Goal: Task Accomplishment & Management: Manage account settings

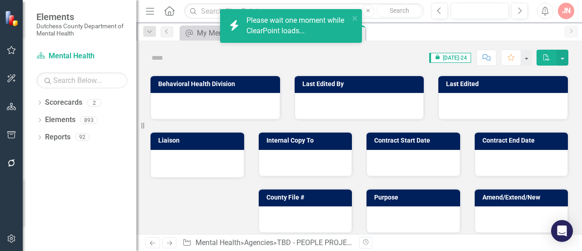
drag, startPoint x: 0, startPoint y: 0, endPoint x: 410, endPoint y: 58, distance: 413.9
click at [410, 58] on div "Score: N/A icon.lock [DATE]-24 Completed Comment Favorite PDF" at bounding box center [368, 57] width 399 height 15
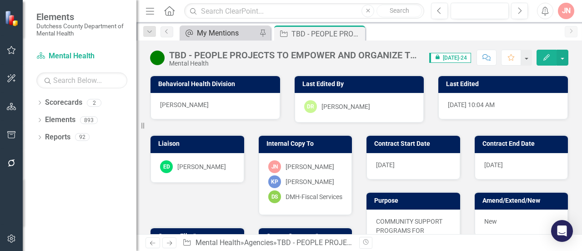
click at [219, 33] on div "My Mentions" at bounding box center [227, 32] width 60 height 11
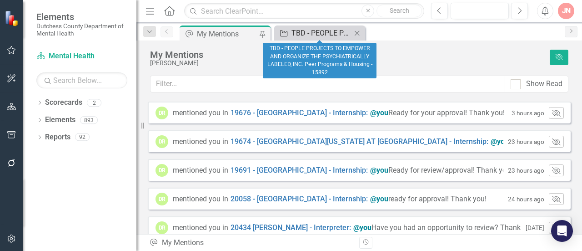
click at [301, 35] on div "TBD - PEOPLE PROJECTS TO EMPOWER AND ORGANIZE THE PSYCHIATRICALLY LABELED, INC.…" at bounding box center [322, 32] width 60 height 11
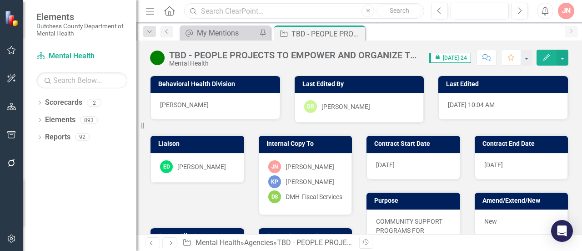
click at [242, 8] on input "text" at bounding box center [304, 11] width 240 height 16
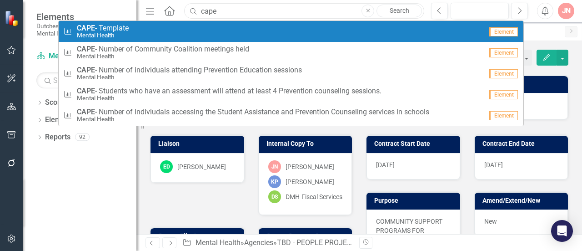
type input "cape"
click at [84, 33] on small "Mental Health" at bounding box center [103, 35] width 52 height 7
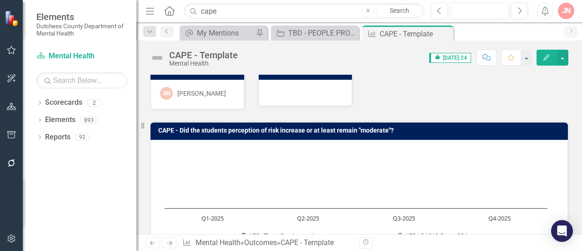
scroll to position [16, 0]
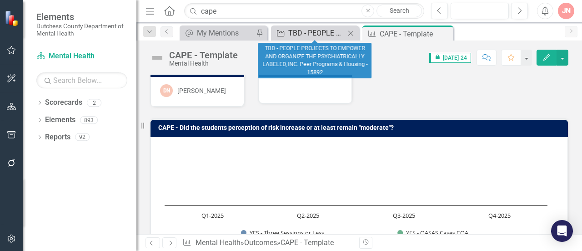
click at [306, 34] on div "TBD - PEOPLE PROJECTS TO EMPOWER AND ORGANIZE THE PSYCHIATRICALLY LABELED, INC.…" at bounding box center [316, 32] width 57 height 11
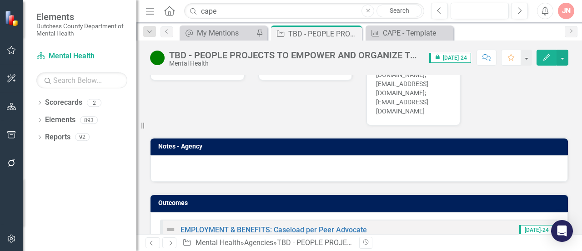
scroll to position [666, 0]
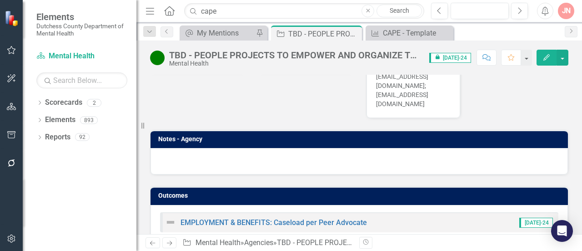
click at [548, 58] on icon "Edit" at bounding box center [547, 57] width 8 height 6
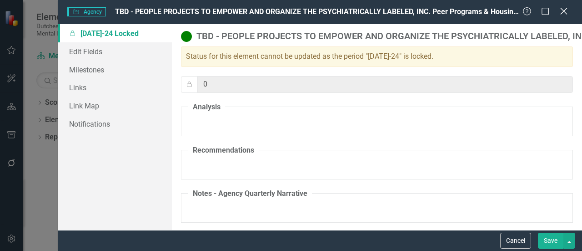
click at [564, 10] on icon "Close" at bounding box center [563, 11] width 11 height 9
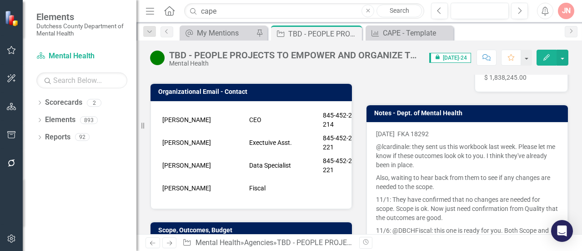
scroll to position [195, 0]
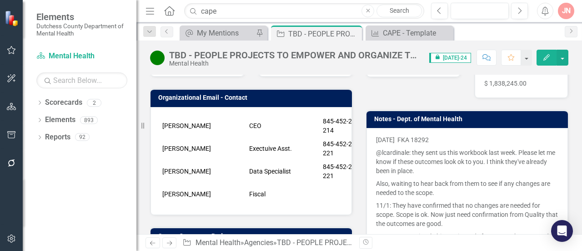
click at [488, 56] on icon "Comment" at bounding box center [487, 57] width 8 height 6
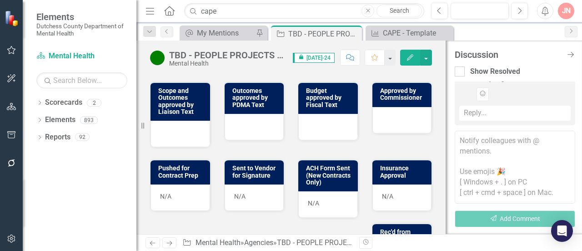
scroll to position [509, 0]
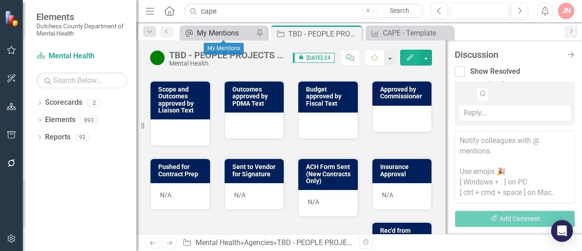
click at [213, 35] on div "My Mentions" at bounding box center [225, 32] width 57 height 11
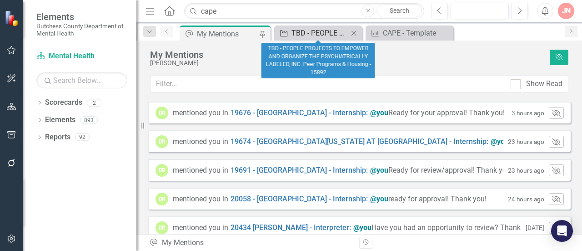
click at [308, 32] on div "TBD - PEOPLE PROJECTS TO EMPOWER AND ORGANIZE THE PSYCHIATRICALLY LABELED, INC.…" at bounding box center [320, 32] width 57 height 11
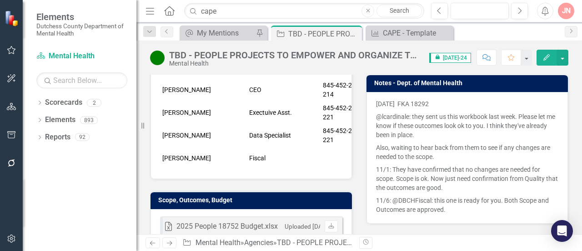
scroll to position [231, 0]
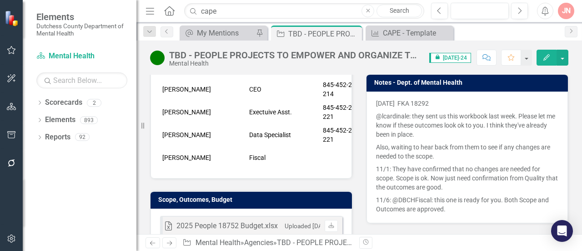
click at [450, 163] on p "11/1: They have confirmed that no changes are needed for scope. Scope is ok. No…" at bounding box center [467, 177] width 182 height 31
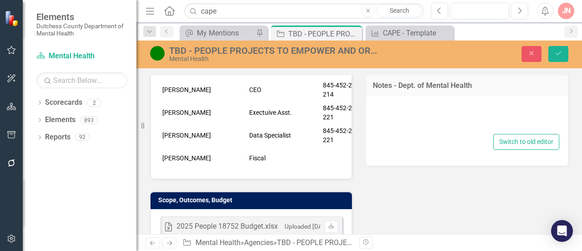
type textarea "<p>[DATE]&nbsp; FKA 18292</p> <p>@lcardinale: they sent us this workbook last w…"
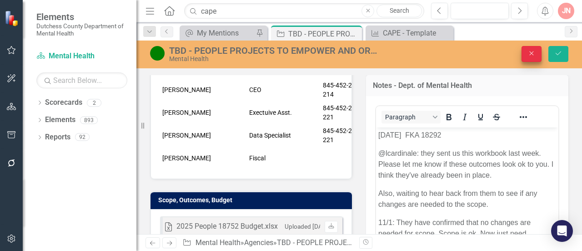
scroll to position [0, 0]
click at [532, 50] on icon "Close" at bounding box center [532, 53] width 8 height 6
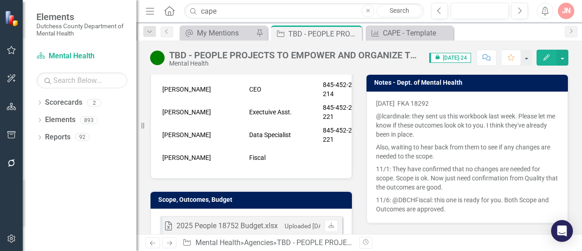
click at [442, 211] on p "11/6: @DBCHFiscal: this one is ready for you. Both Scope and Outcomes are appro…" at bounding box center [467, 203] width 182 height 20
click at [460, 180] on p "11/1: They have confirmed that no changes are needed for scope. Scope is ok. No…" at bounding box center [467, 177] width 182 height 31
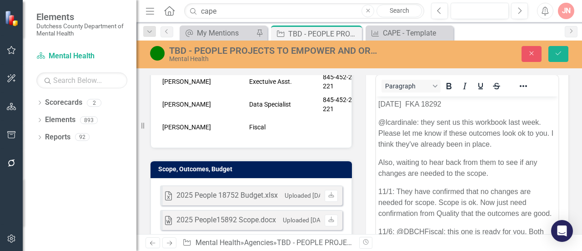
click at [569, 155] on div "Notes - Dept. of Mental Health <p>[DATE]&nbsp; FKA 18292</p> <p>@lcardinale: th…" at bounding box center [467, 160] width 216 height 259
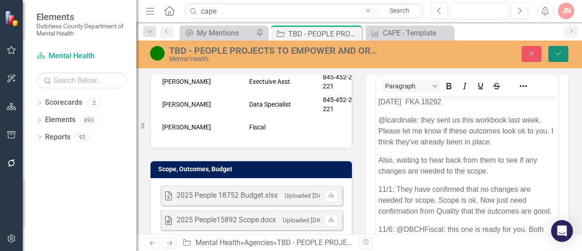
click at [557, 53] on icon "Save" at bounding box center [558, 53] width 8 height 6
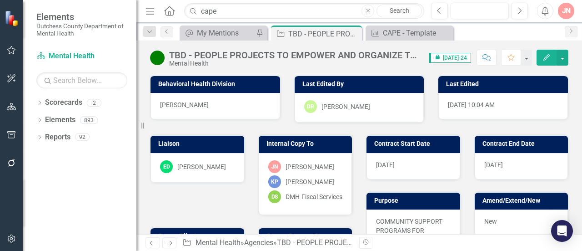
click at [485, 55] on icon "Comment" at bounding box center [487, 57] width 8 height 6
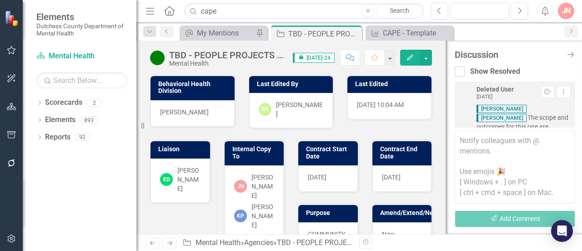
scroll to position [242, 0]
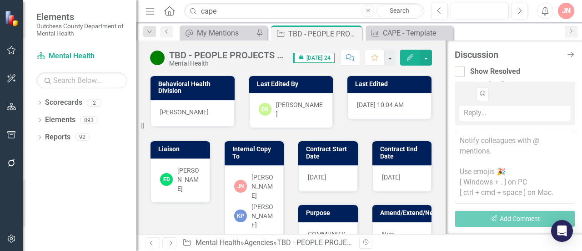
click at [573, 51] on icon "Close Discussion Bar" at bounding box center [570, 54] width 11 height 9
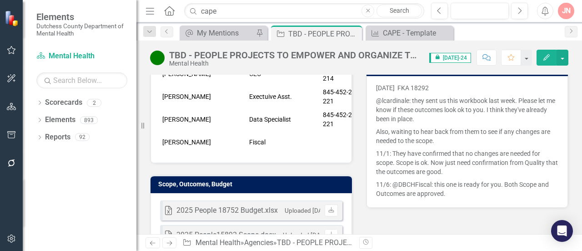
scroll to position [246, 0]
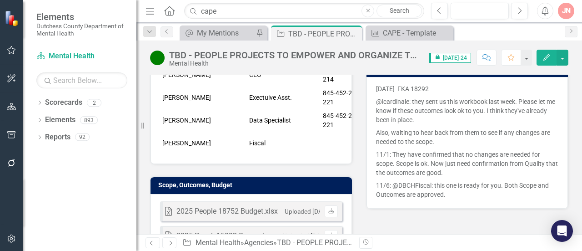
click at [458, 156] on p "11/1: They have confirmed that no changes are needed for scope. Scope is ok. No…" at bounding box center [467, 163] width 182 height 31
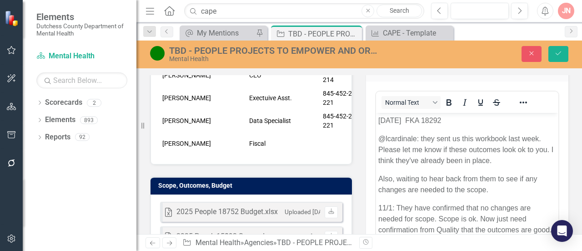
scroll to position [0, 0]
drag, startPoint x: 834, startPoint y: 268, endPoint x: 535, endPoint y: 135, distance: 327.0
click at [535, 135] on p "@lcardinale: they sent us this workbook last week. Please let me know if these …" at bounding box center [467, 149] width 178 height 33
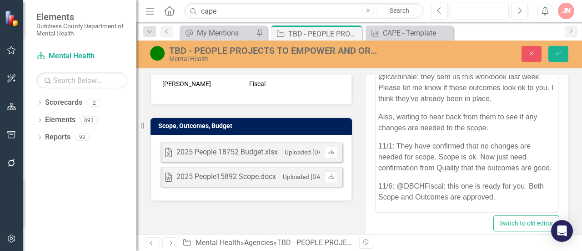
scroll to position [306, 0]
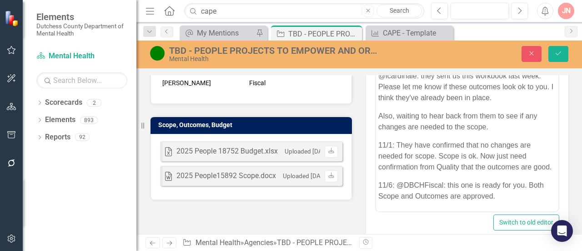
drag, startPoint x: 496, startPoint y: 193, endPoint x: 449, endPoint y: 187, distance: 46.8
drag, startPoint x: 449, startPoint y: 187, endPoint x: 491, endPoint y: 197, distance: 43.0
click at [491, 197] on p "11/6: @DBCHFiscal: this one is ready for you. Both Scope and Outcomes are appro…" at bounding box center [467, 190] width 178 height 22
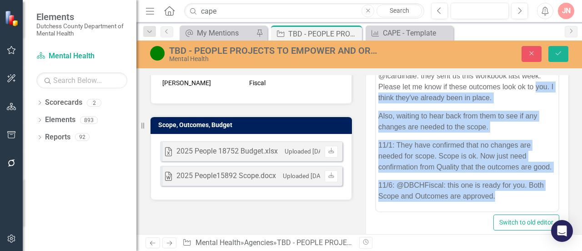
drag, startPoint x: 497, startPoint y: 197, endPoint x: 380, endPoint y: 90, distance: 158.4
click at [380, 90] on body "[DATE] FKA 18292 @lcardinale: they sent us this workbook last week. Please let …" at bounding box center [467, 130] width 182 height 161
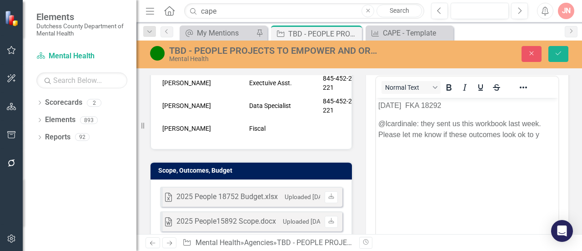
scroll to position [260, 0]
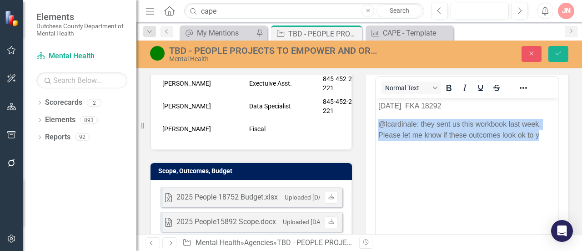
drag, startPoint x: 548, startPoint y: 131, endPoint x: 377, endPoint y: 123, distance: 171.2
click at [377, 123] on body "[DATE] FKA 18292 @lcardinale: they sent us this workbook last week. Please let …" at bounding box center [467, 166] width 182 height 136
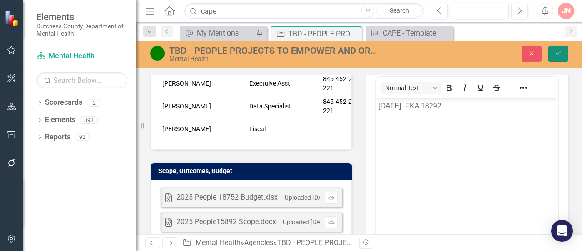
click at [556, 52] on icon "Save" at bounding box center [558, 53] width 8 height 6
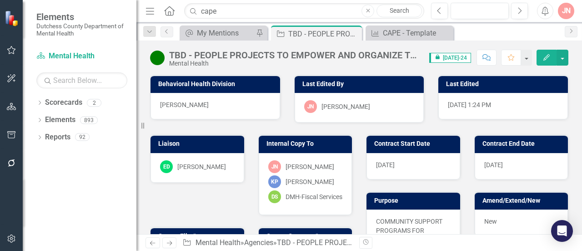
click at [498, 188] on div "Amend/Extend/New New" at bounding box center [522, 208] width 108 height 56
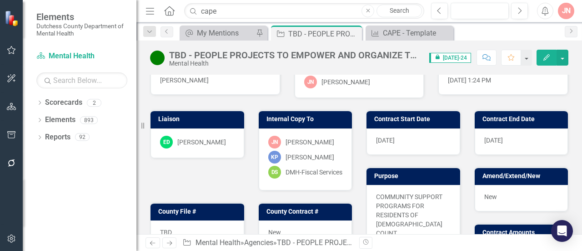
scroll to position [25, 0]
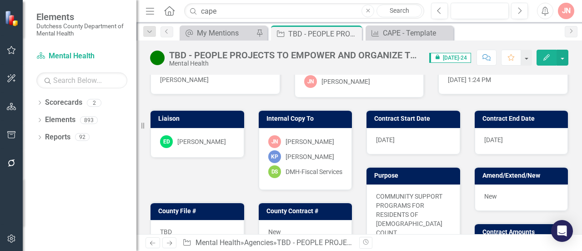
click at [488, 52] on button "Comment" at bounding box center [487, 58] width 20 height 16
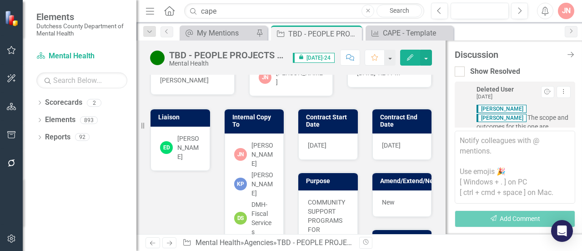
scroll to position [242, 0]
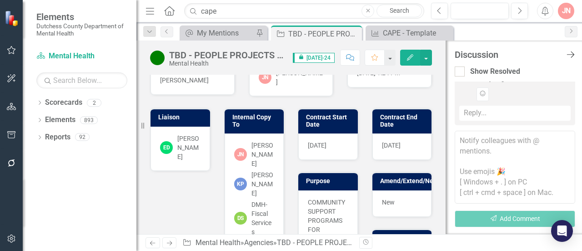
click at [572, 56] on icon at bounding box center [571, 54] width 8 height 6
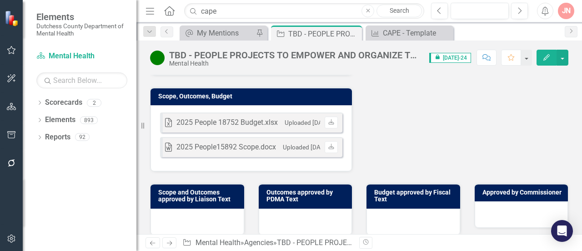
scroll to position [334, 0]
